Goal: Task Accomplishment & Management: Manage account settings

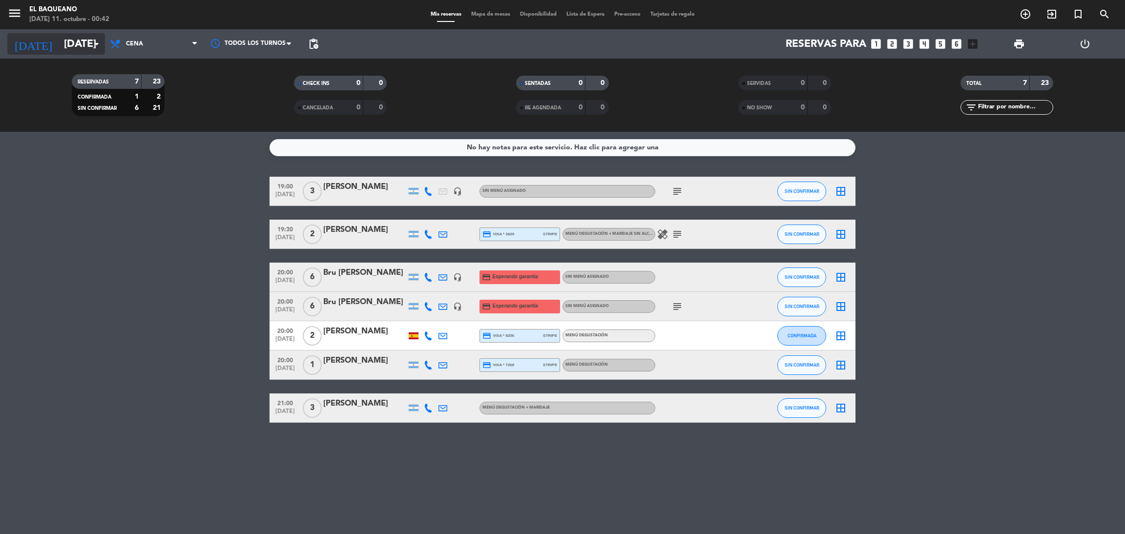
click at [73, 49] on input "[DATE]" at bounding box center [126, 44] width 134 height 22
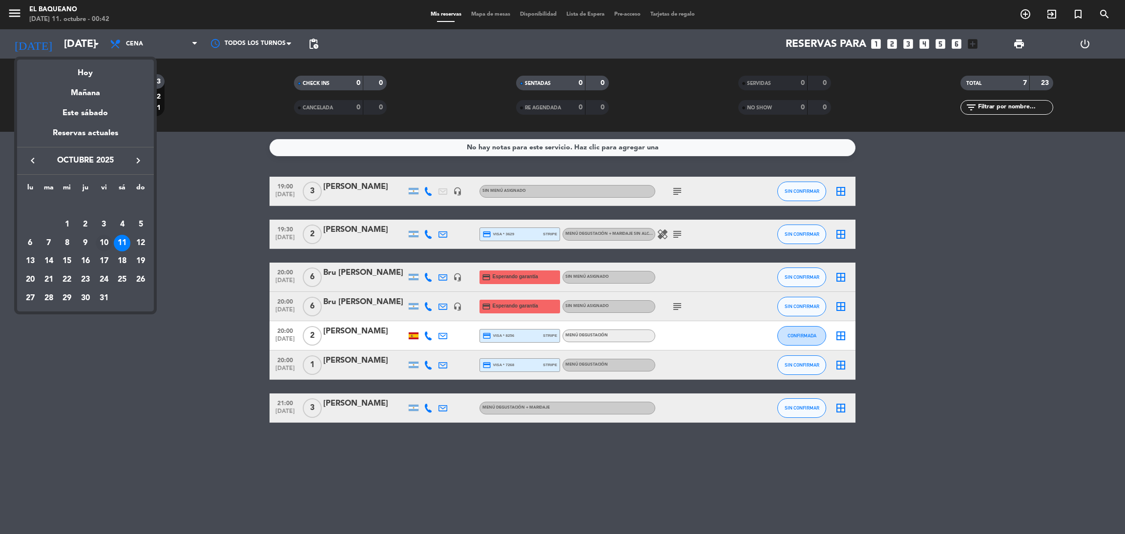
click at [106, 243] on div "10" at bounding box center [104, 243] width 17 height 17
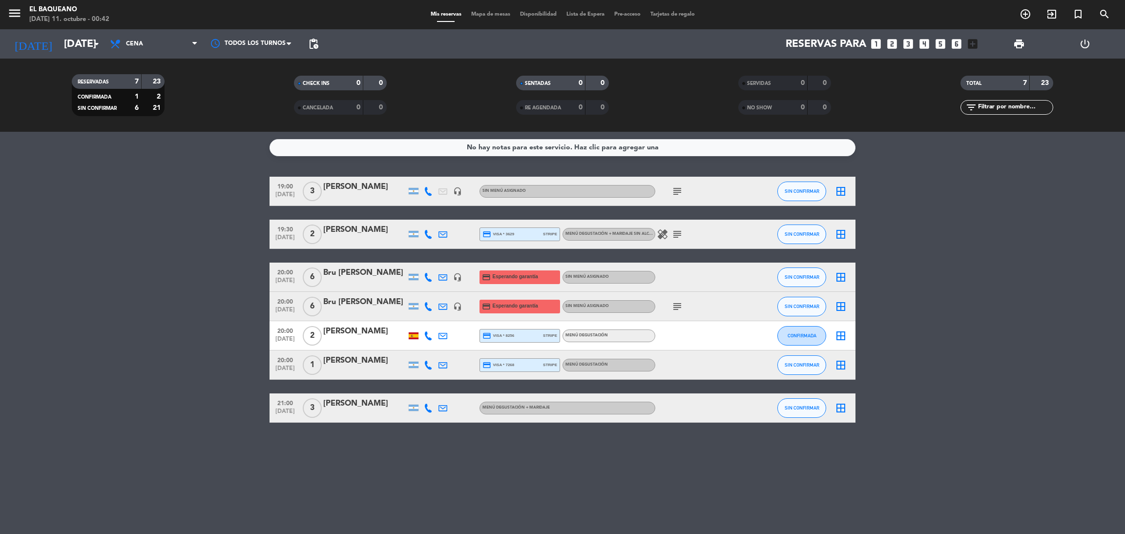
type input "[DATE]"
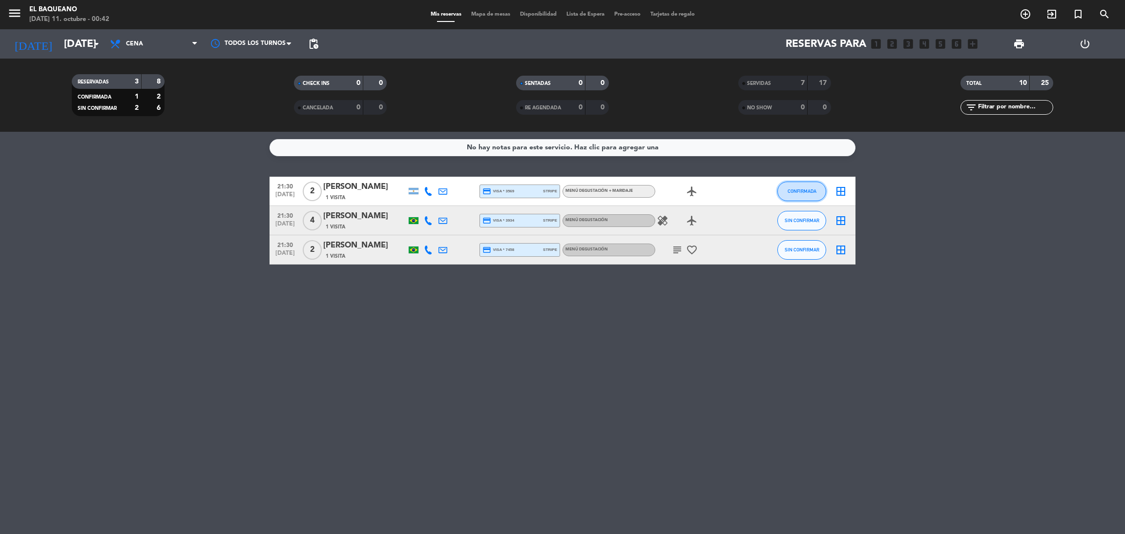
click at [809, 191] on span "CONFIRMADA" at bounding box center [802, 191] width 29 height 5
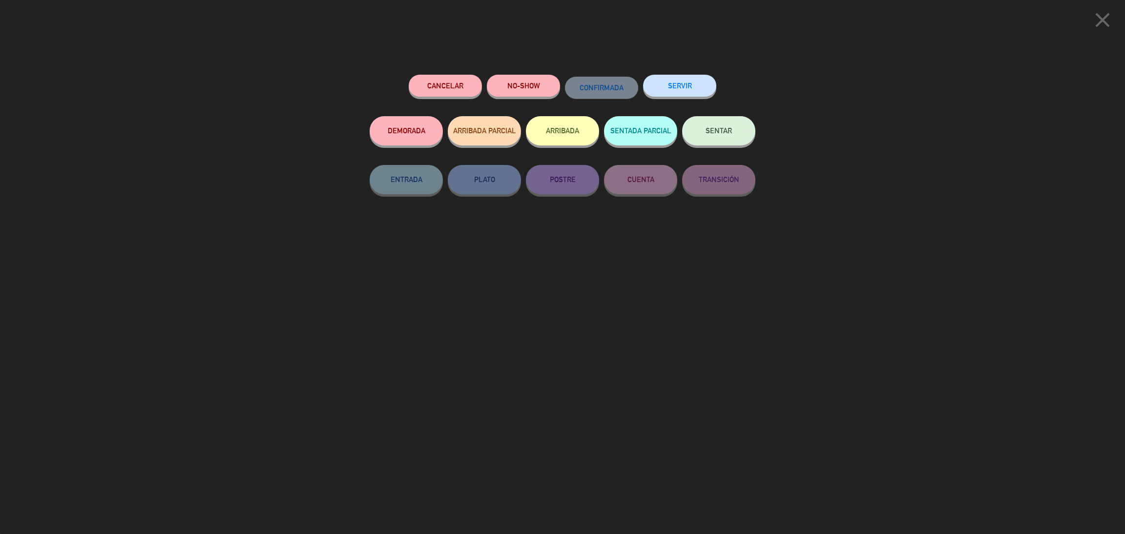
click at [690, 98] on div "SERVIR" at bounding box center [679, 96] width 73 height 42
click at [690, 89] on button "SERVIR" at bounding box center [679, 86] width 73 height 22
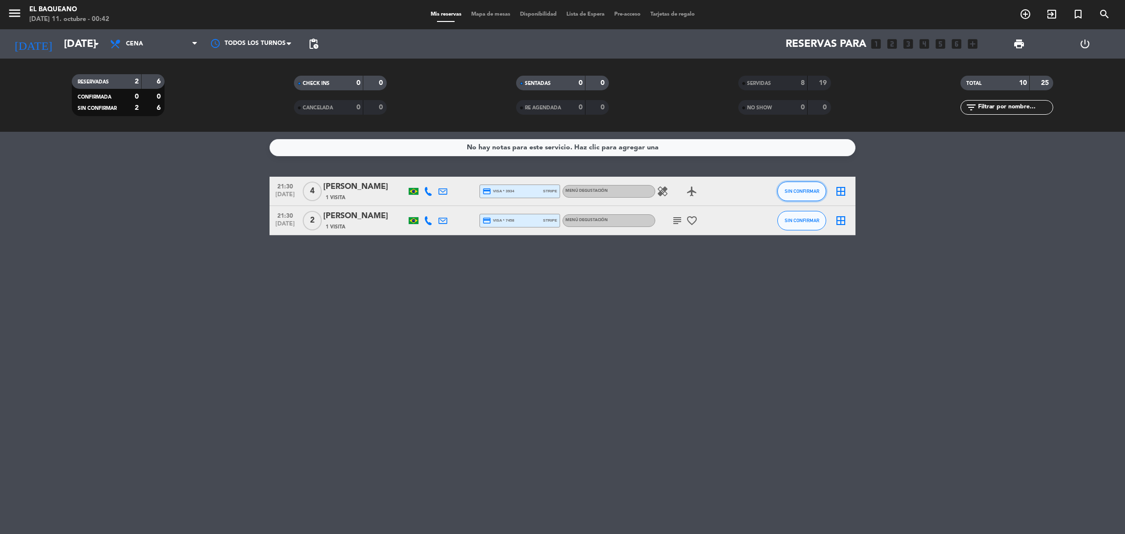
click at [804, 191] on span "SIN CONFIRMAR" at bounding box center [802, 191] width 35 height 5
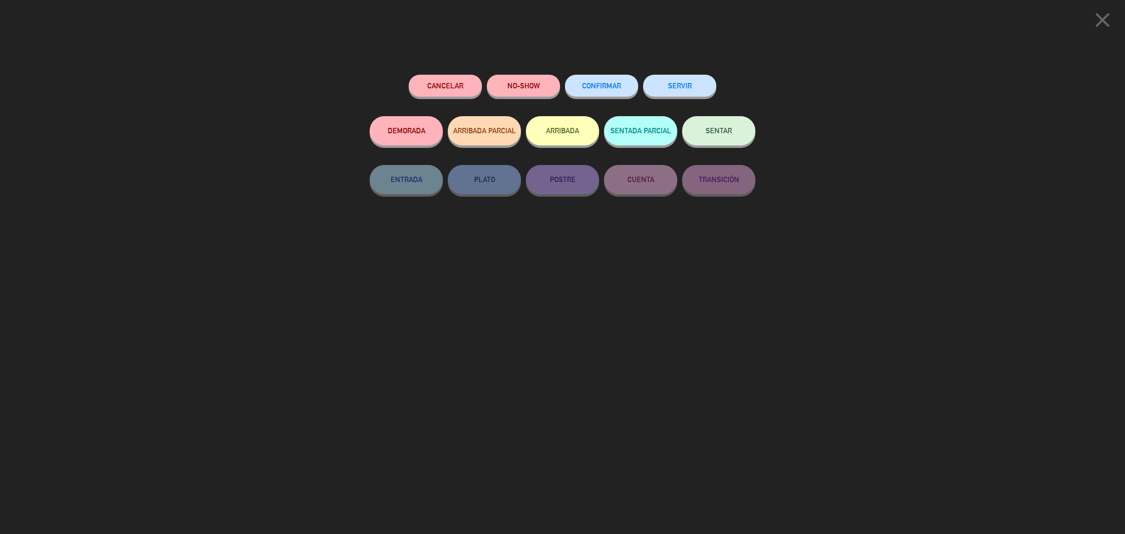
click at [699, 76] on button "SERVIR" at bounding box center [679, 86] width 73 height 22
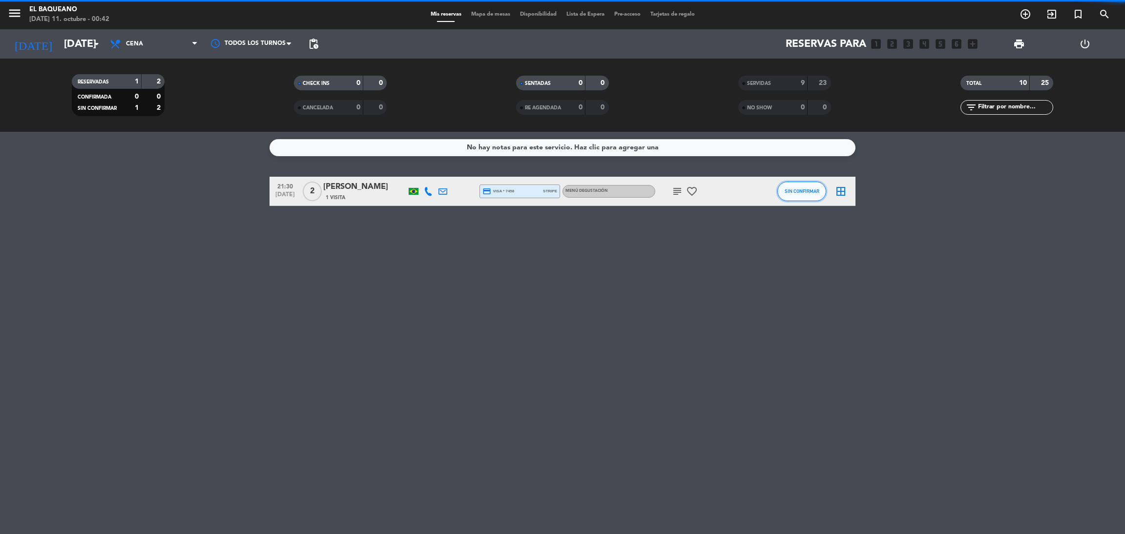
click at [806, 191] on span "SIN CONFIRMAR" at bounding box center [802, 191] width 35 height 5
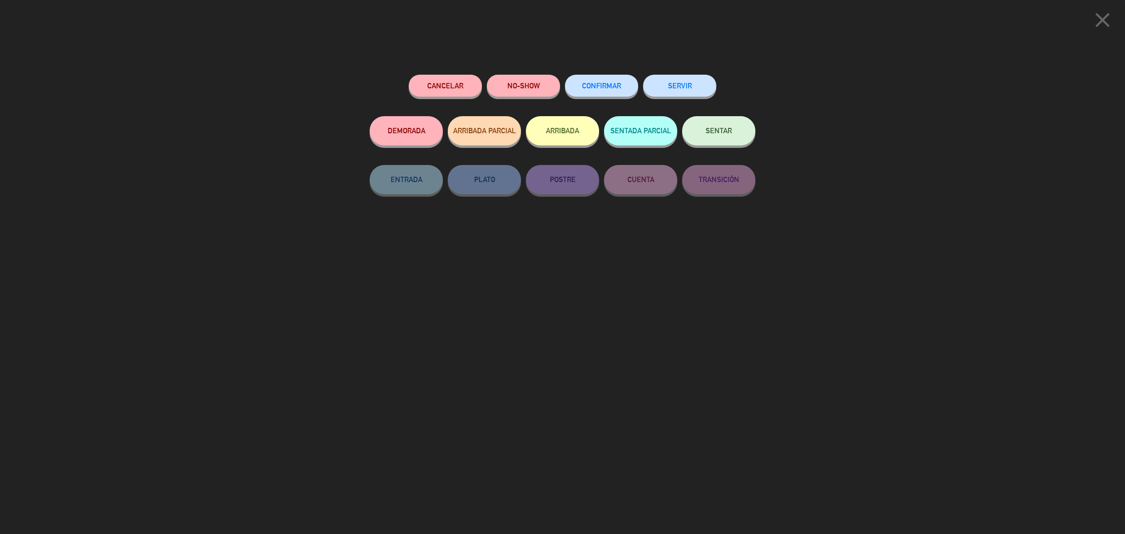
click at [693, 84] on button "SERVIR" at bounding box center [679, 86] width 73 height 22
